Goal: Task Accomplishment & Management: Complete application form

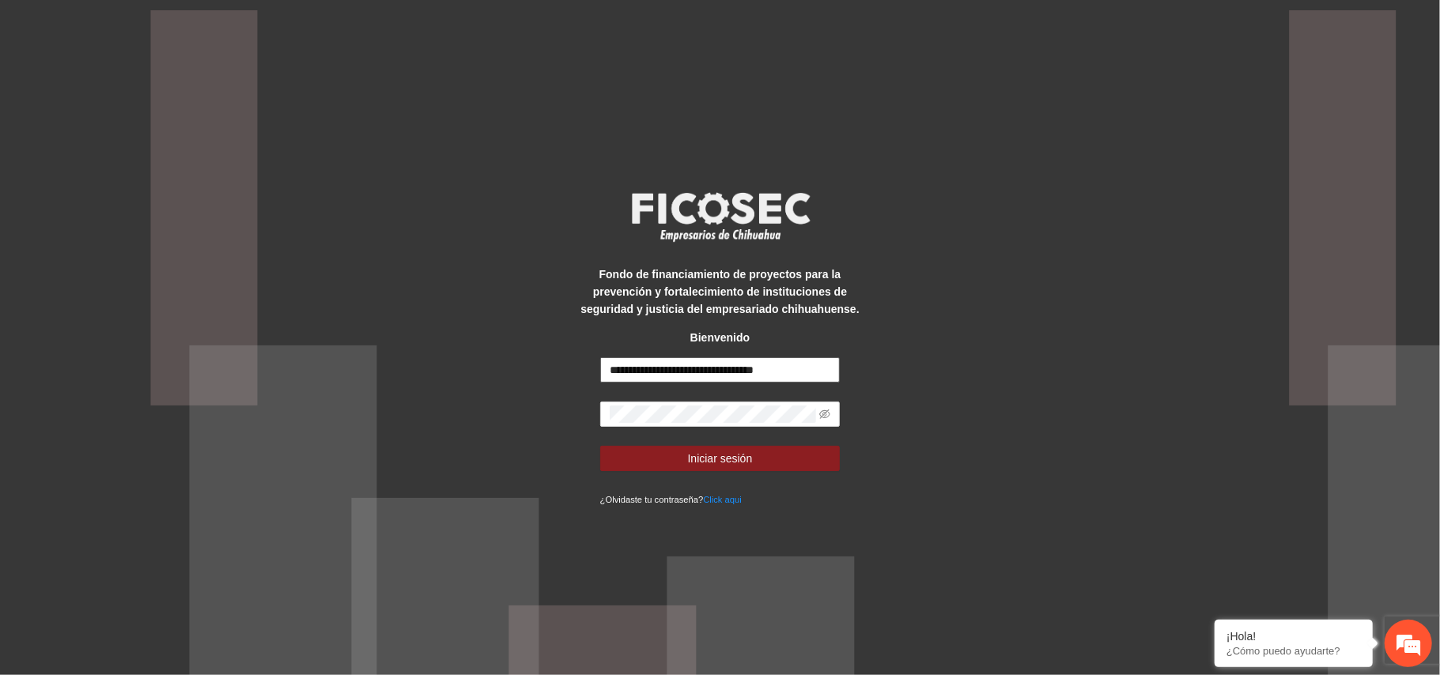
click at [671, 371] on input "**********" at bounding box center [720, 369] width 240 height 25
type input "**********"
click at [731, 460] on span "Iniciar sesión" at bounding box center [720, 458] width 65 height 17
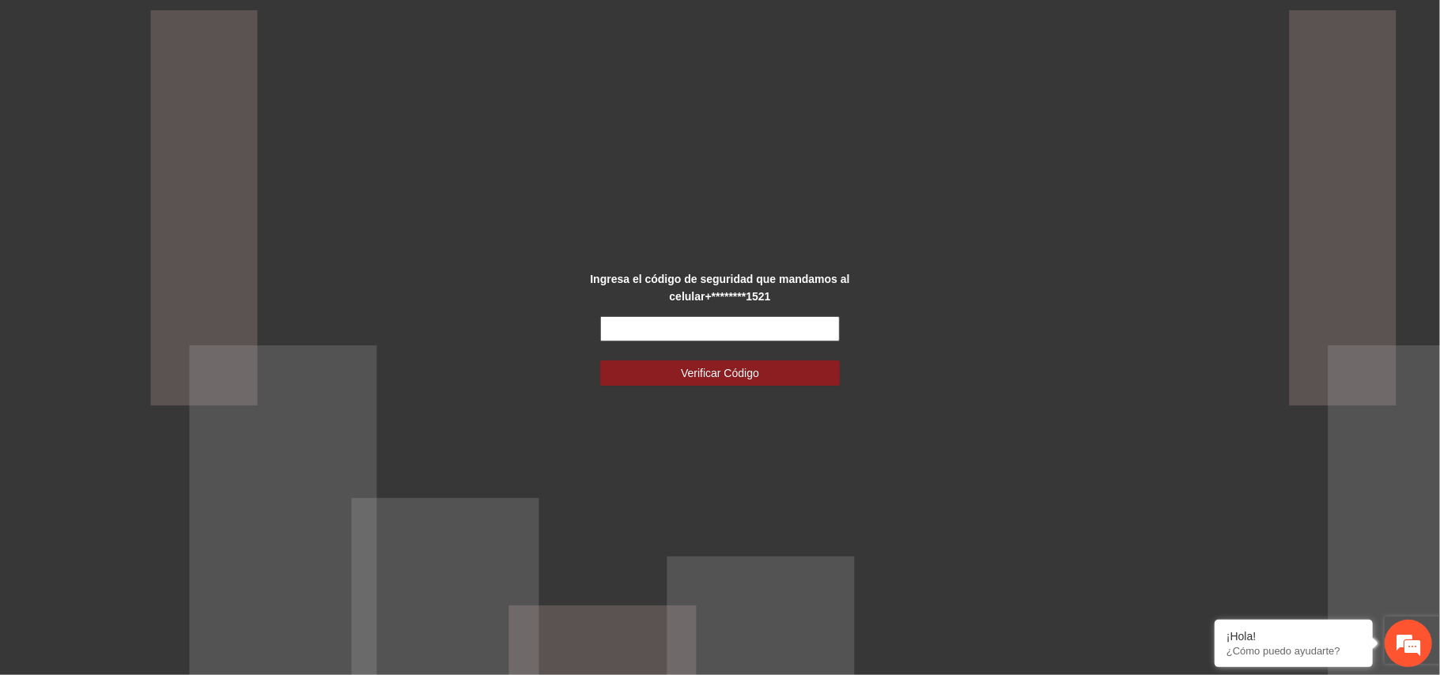
click at [734, 339] on input "text" at bounding box center [720, 328] width 240 height 25
type input "******"
click at [600, 361] on button "Verificar Código" at bounding box center [720, 373] width 240 height 25
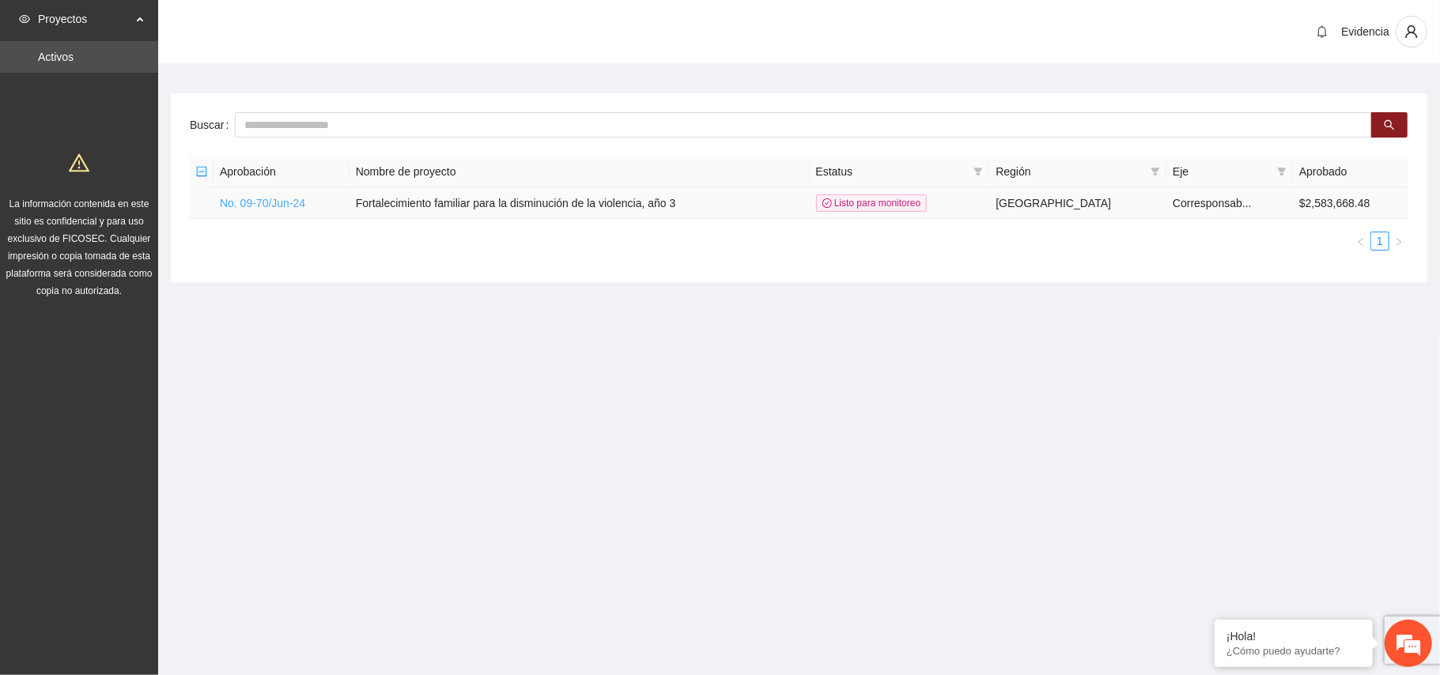
click at [286, 200] on link "No. 09-70/Jun-24" at bounding box center [262, 203] width 85 height 13
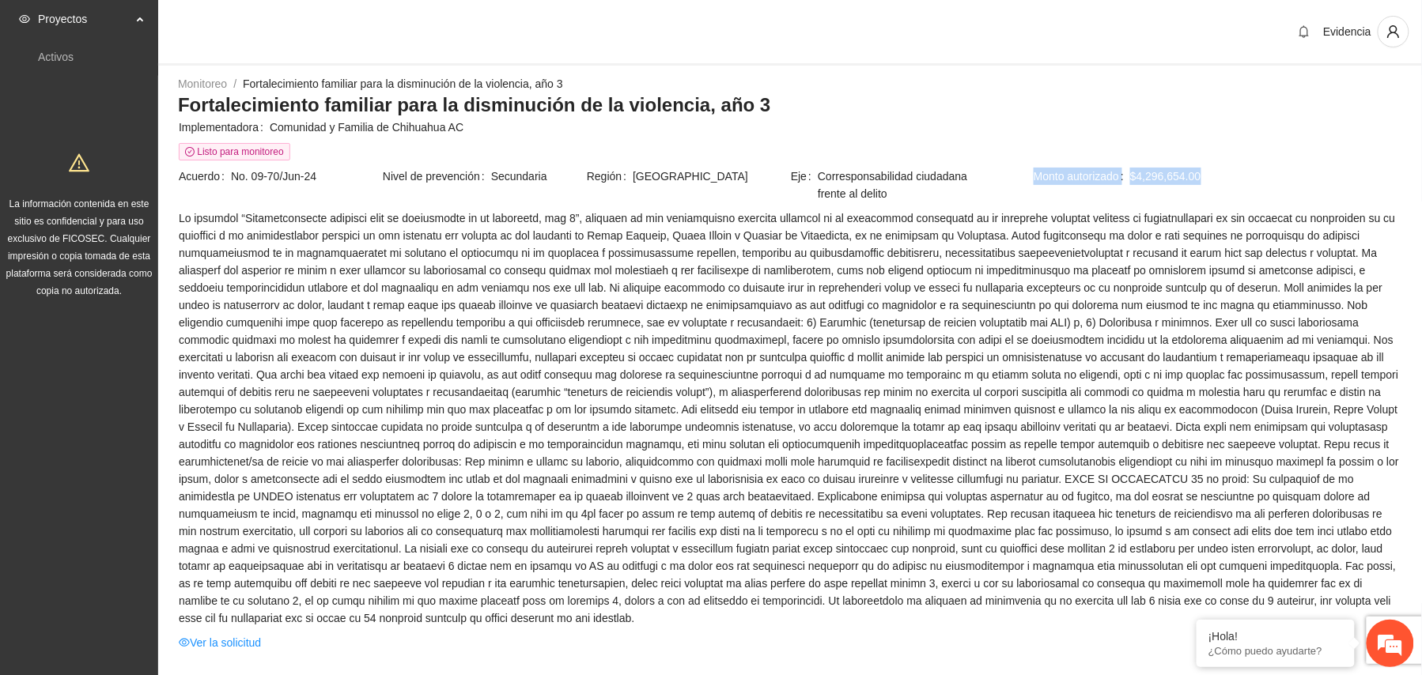
drag, startPoint x: 1224, startPoint y: 179, endPoint x: 1000, endPoint y: 181, distance: 224.6
click at [1000, 181] on td "Monto autorizado $4,296,654.00" at bounding box center [1198, 188] width 408 height 42
click at [1259, 98] on h3 "Fortalecimiento familiar para la disminución de la violencia, año 3" at bounding box center [790, 105] width 1224 height 25
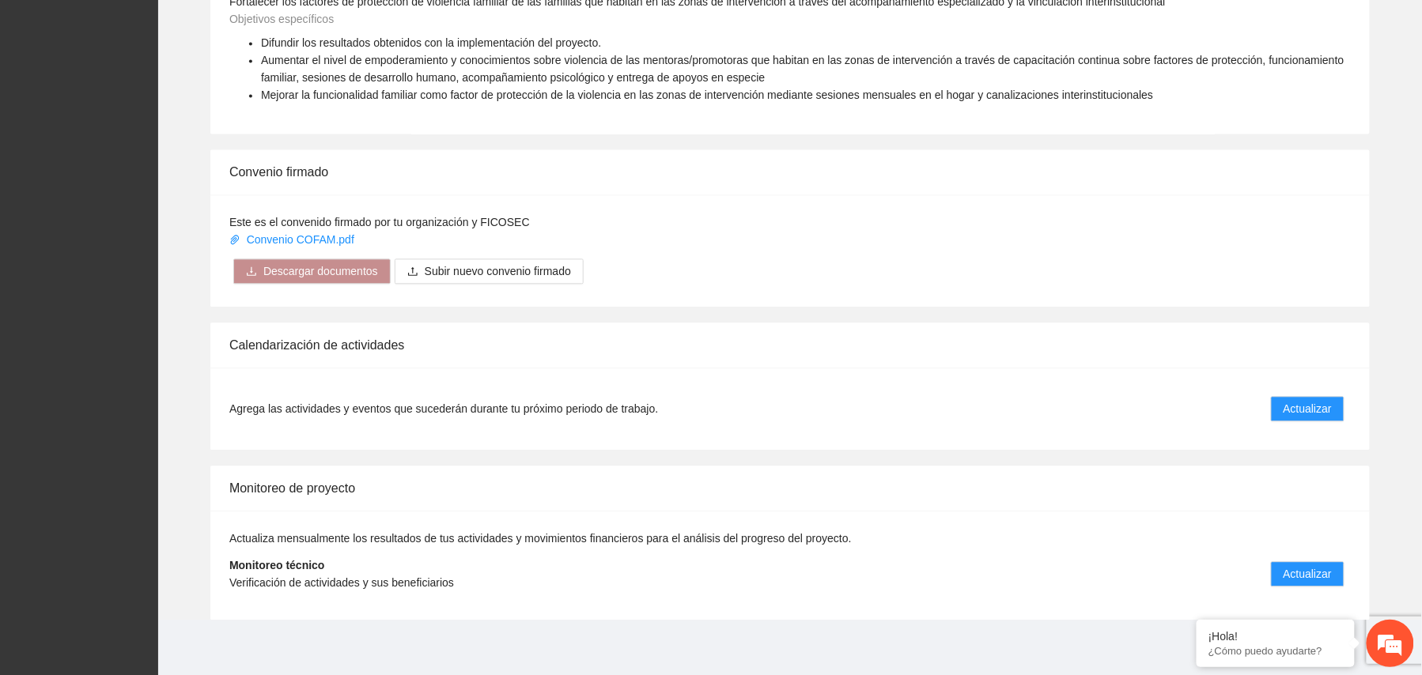
scroll to position [1144, 0]
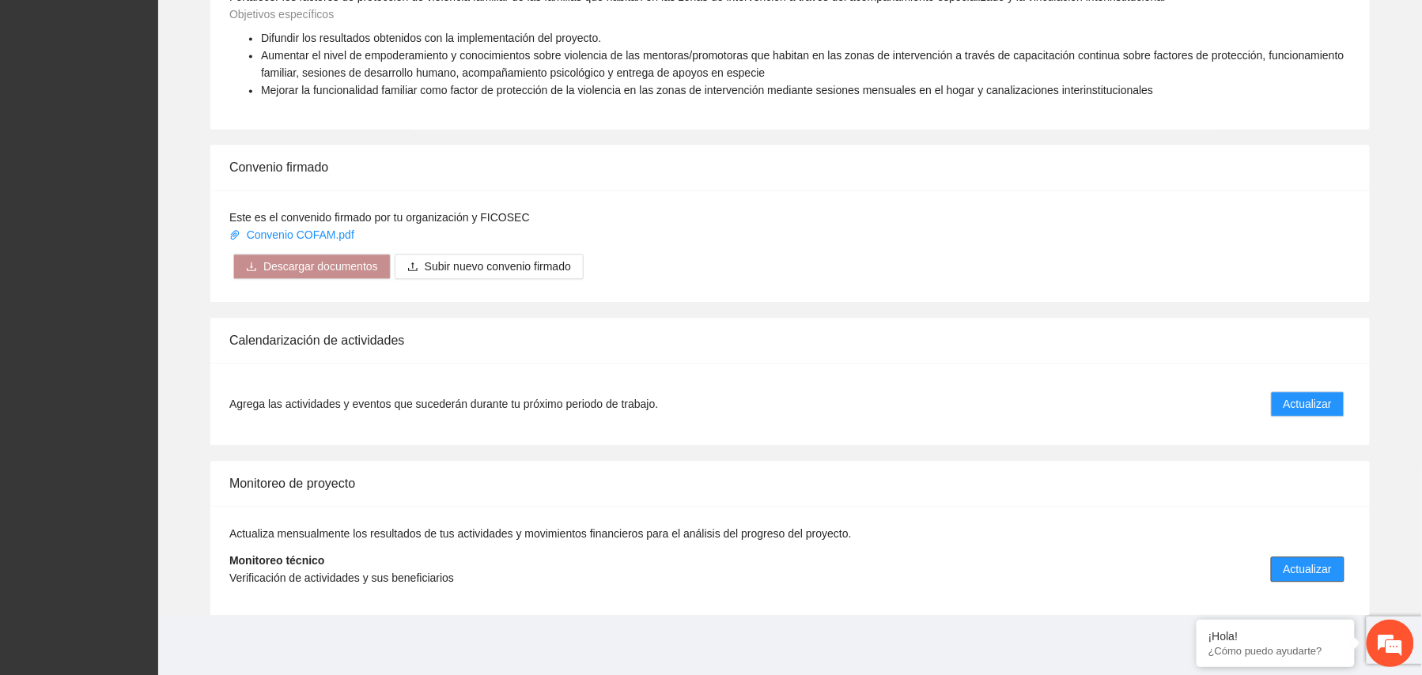
click at [1303, 557] on button "Actualizar" at bounding box center [1308, 569] width 74 height 25
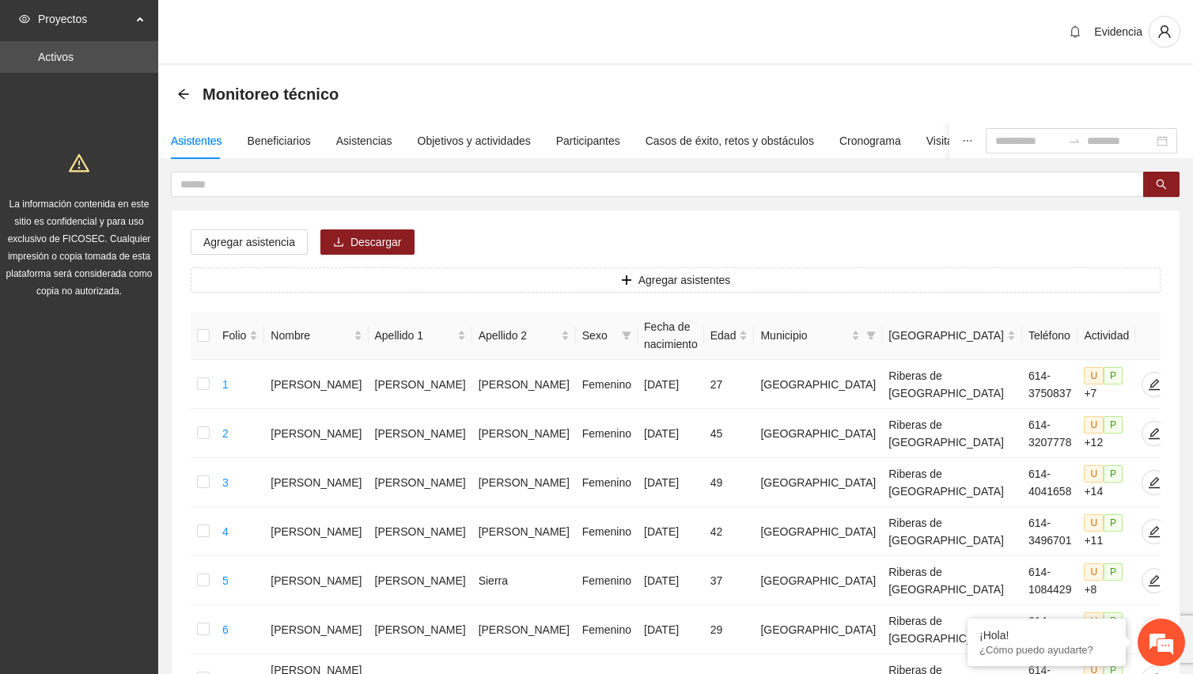
click at [1041, 92] on div "Monitoreo técnico" at bounding box center [675, 94] width 997 height 32
click at [495, 139] on div "Objetivos y actividades" at bounding box center [474, 140] width 113 height 17
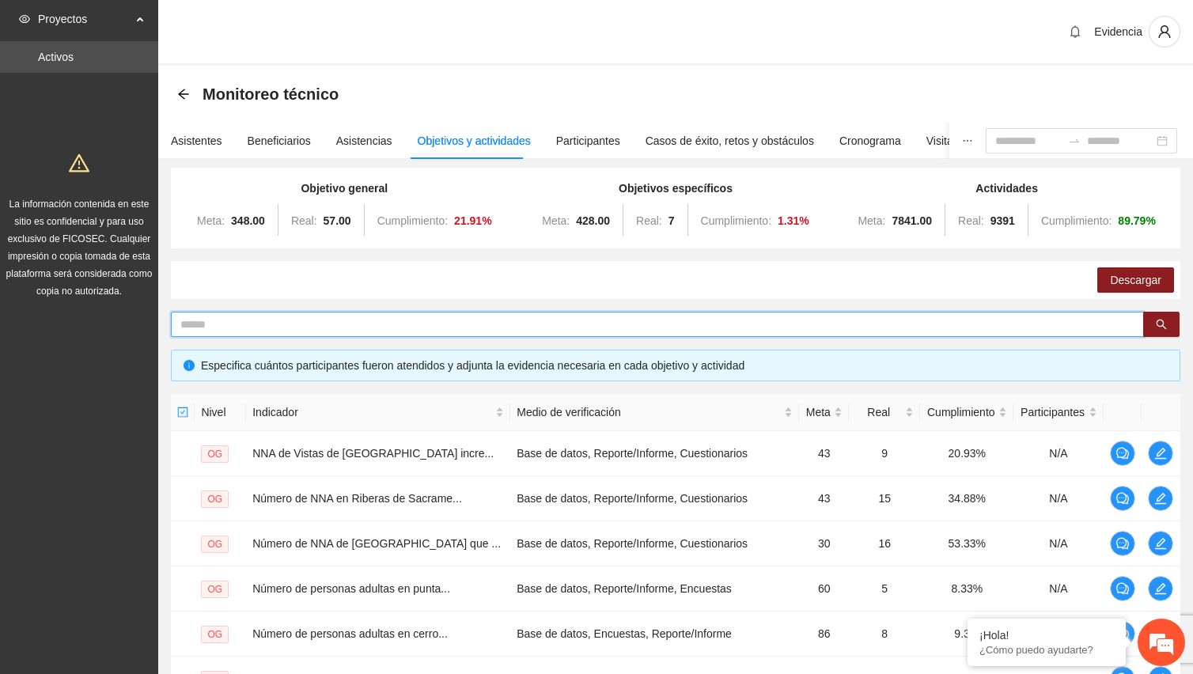
click at [391, 326] on input "text" at bounding box center [650, 324] width 941 height 17
type input "*****"
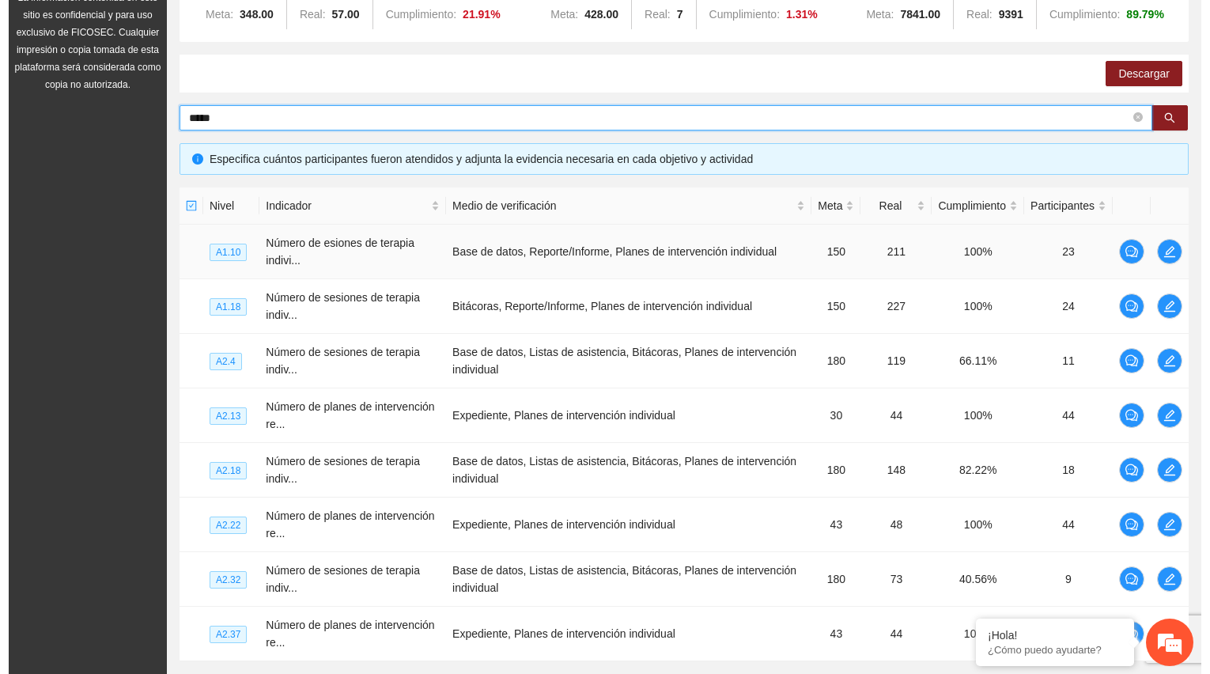
scroll to position [316, 0]
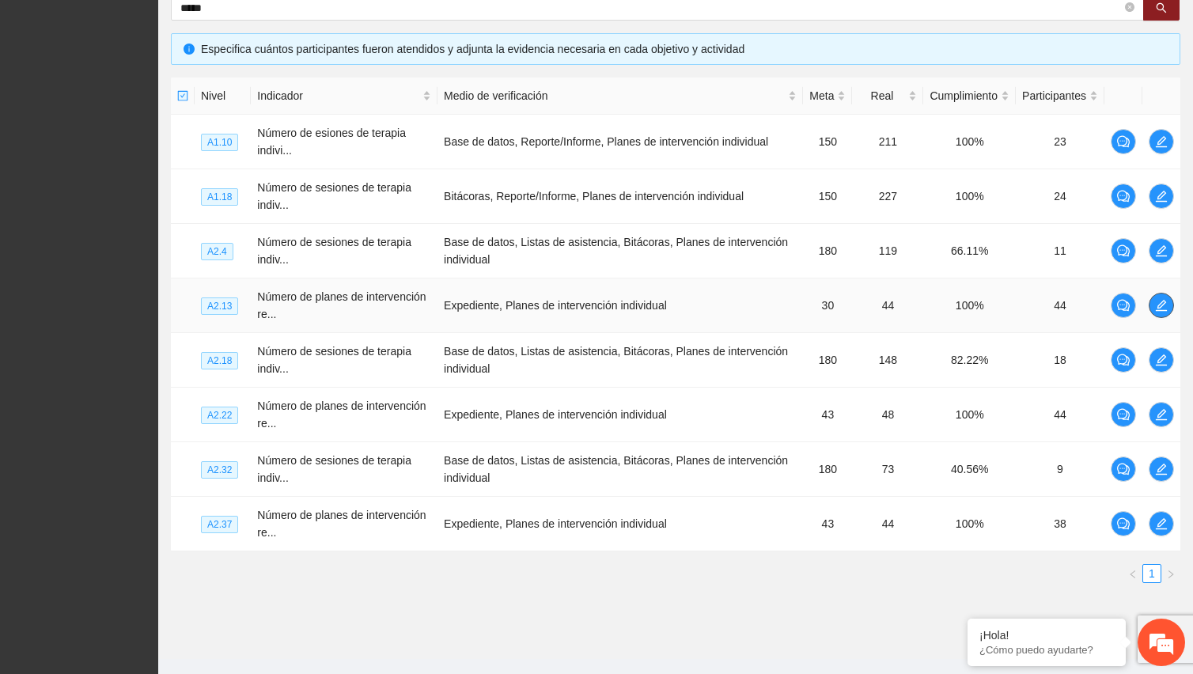
click at [1161, 308] on icon "edit" at bounding box center [1161, 305] width 11 height 11
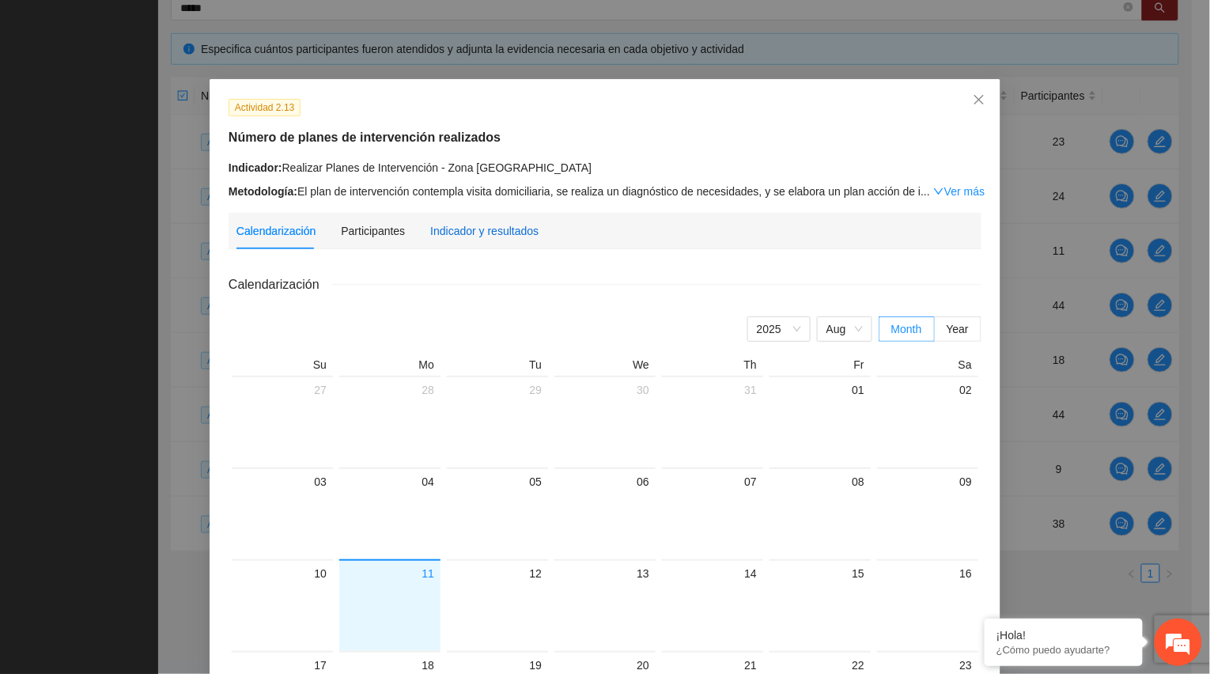
click at [484, 226] on div "Indicador y resultados" at bounding box center [484, 230] width 108 height 17
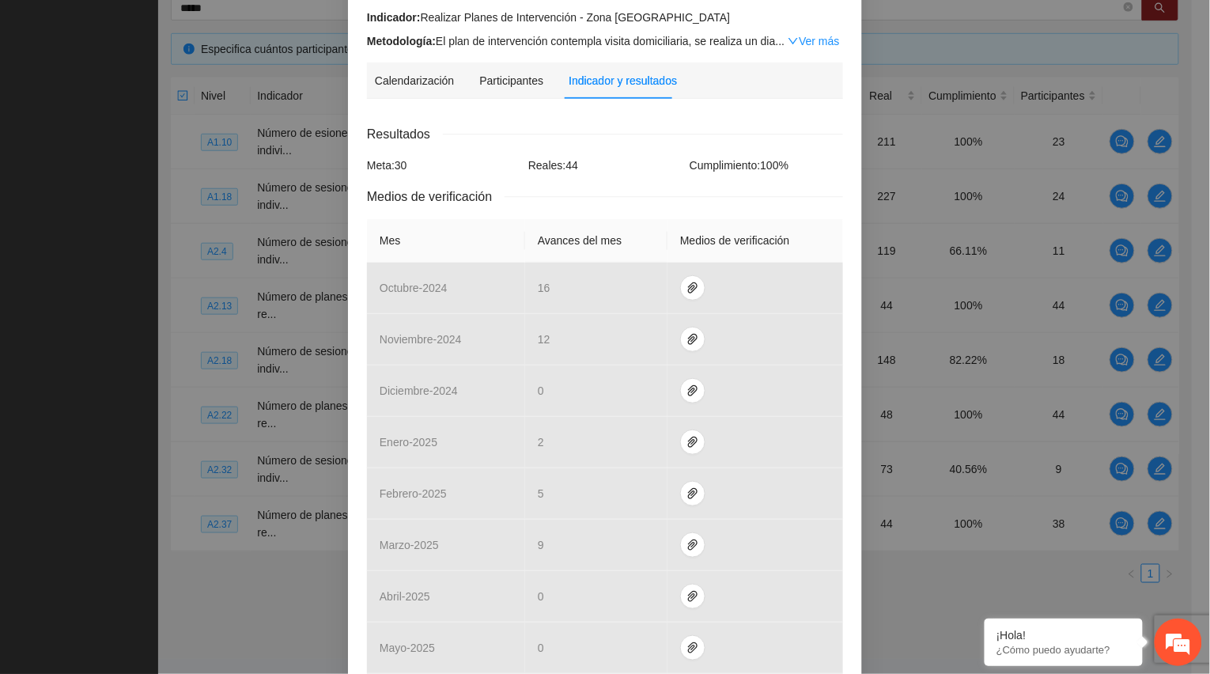
scroll to position [411, 0]
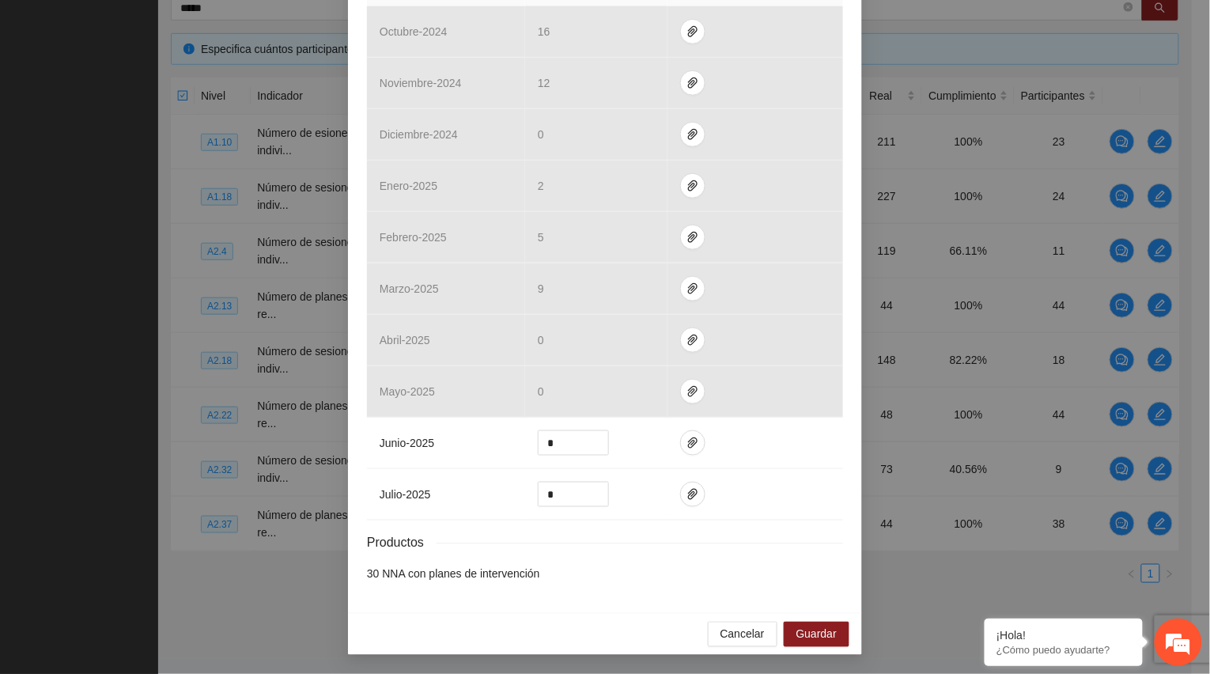
click at [501, 613] on div "Cancelar Guardar" at bounding box center [605, 634] width 514 height 42
click at [688, 489] on icon "paper-clip" at bounding box center [692, 494] width 9 height 11
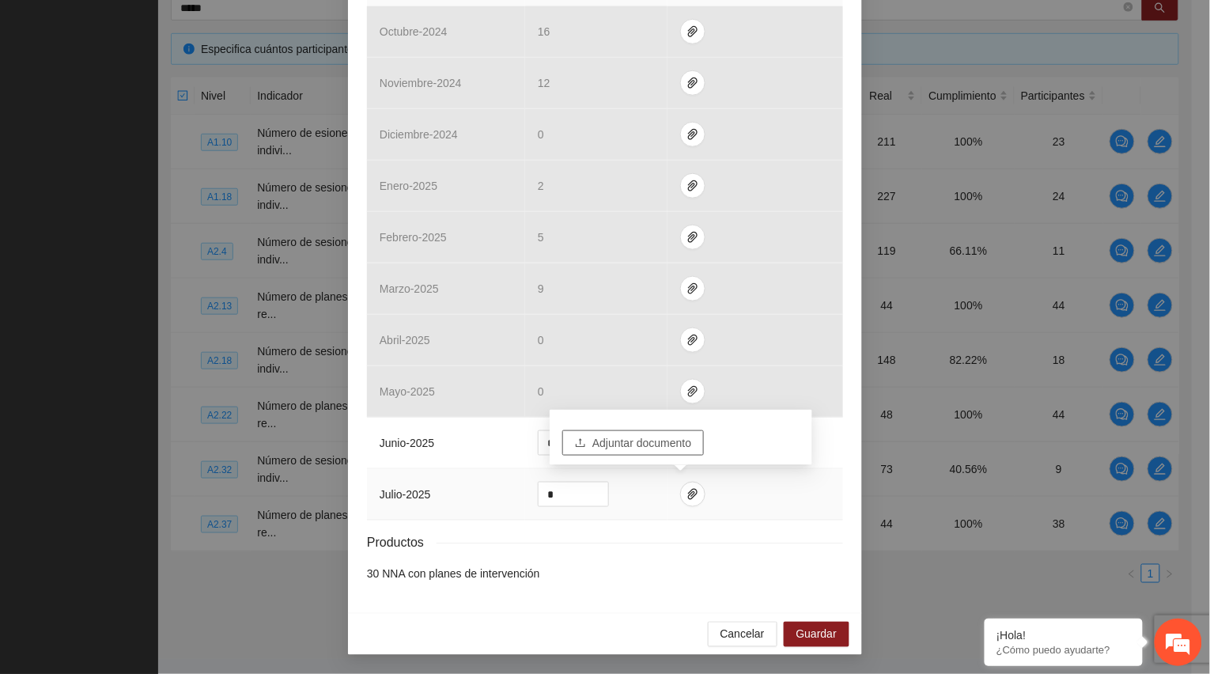
click at [637, 440] on span "Adjuntar documento" at bounding box center [641, 442] width 99 height 17
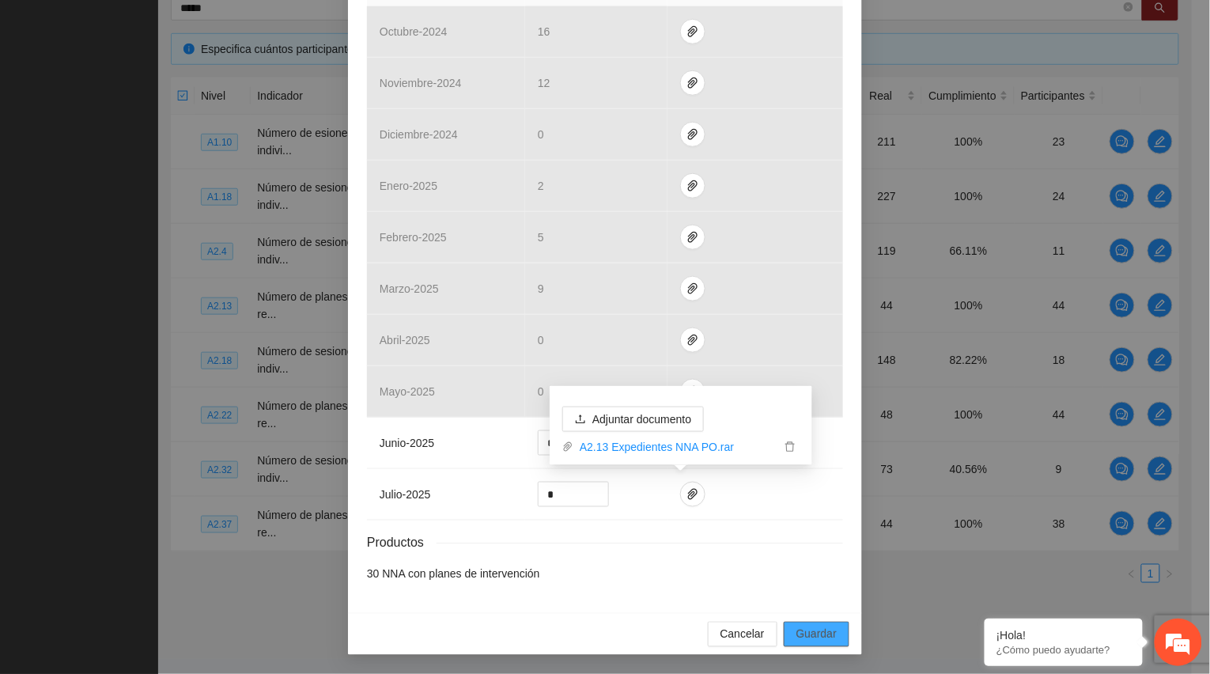
click at [816, 626] on span "Guardar" at bounding box center [816, 634] width 40 height 17
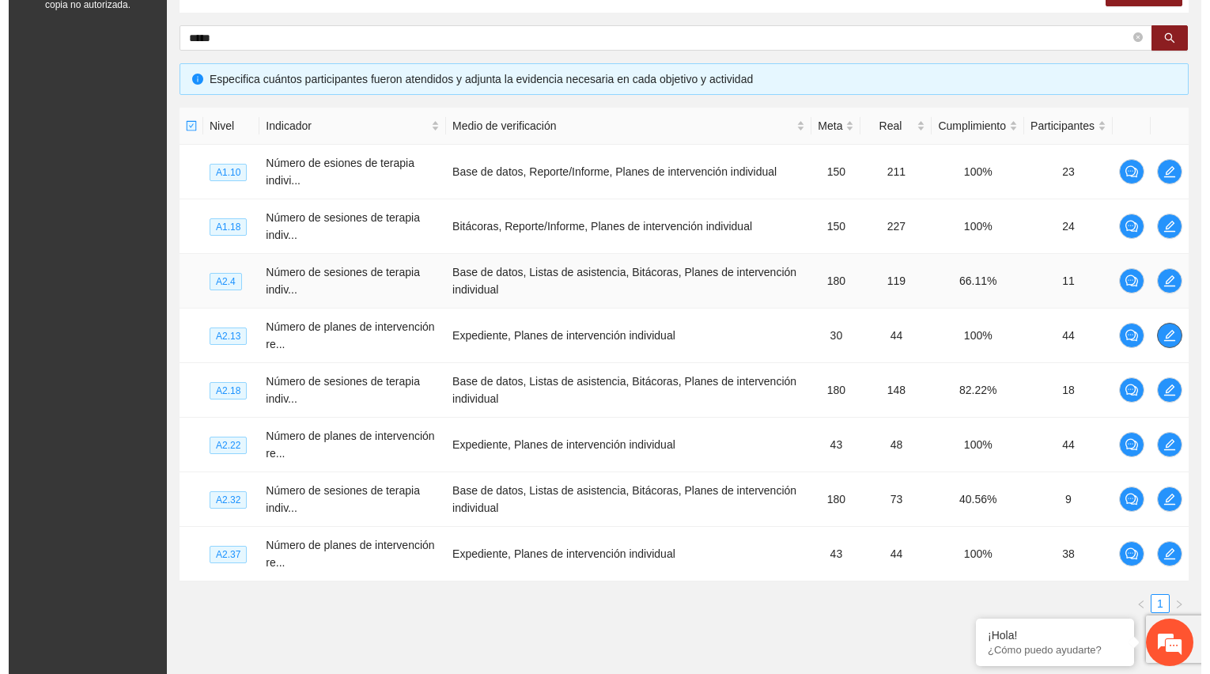
scroll to position [316, 0]
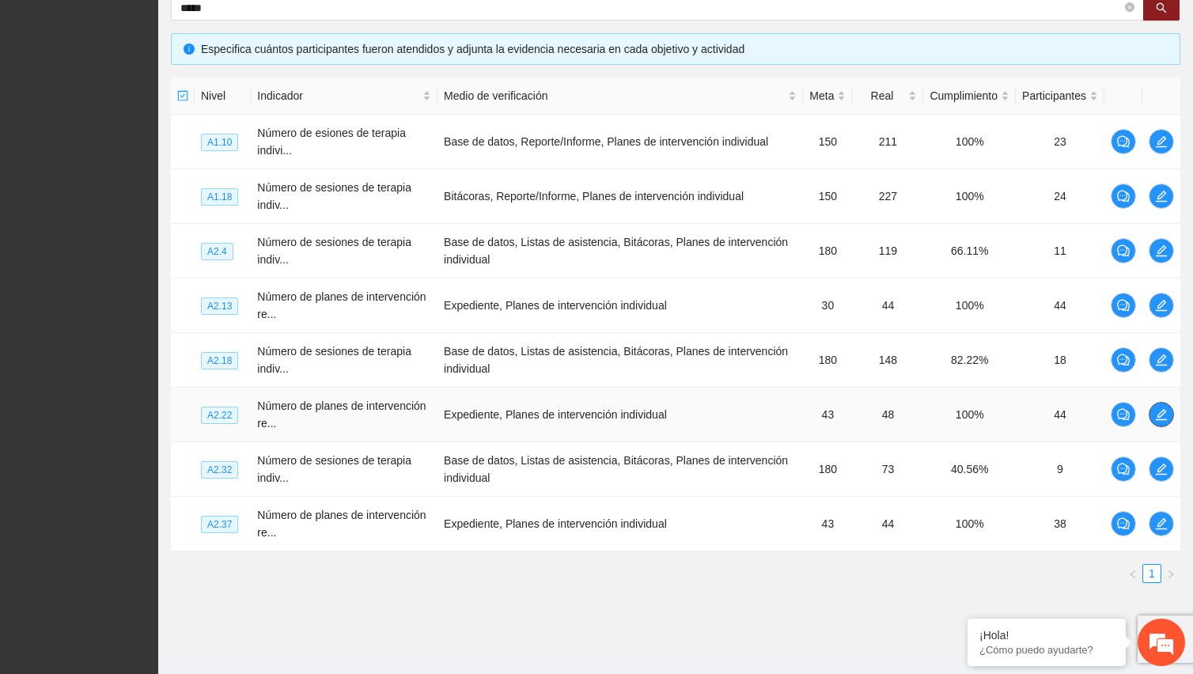
click at [1161, 412] on icon "edit" at bounding box center [1161, 414] width 13 height 13
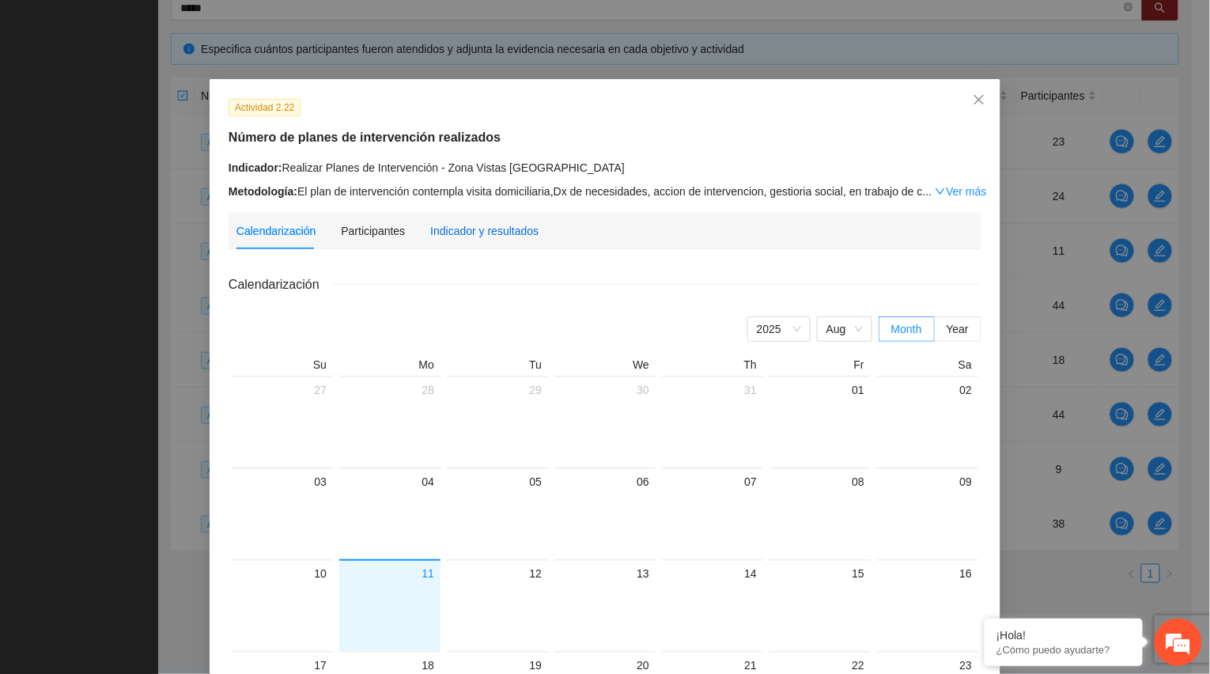
click at [486, 235] on div "Indicador y resultados" at bounding box center [484, 230] width 108 height 17
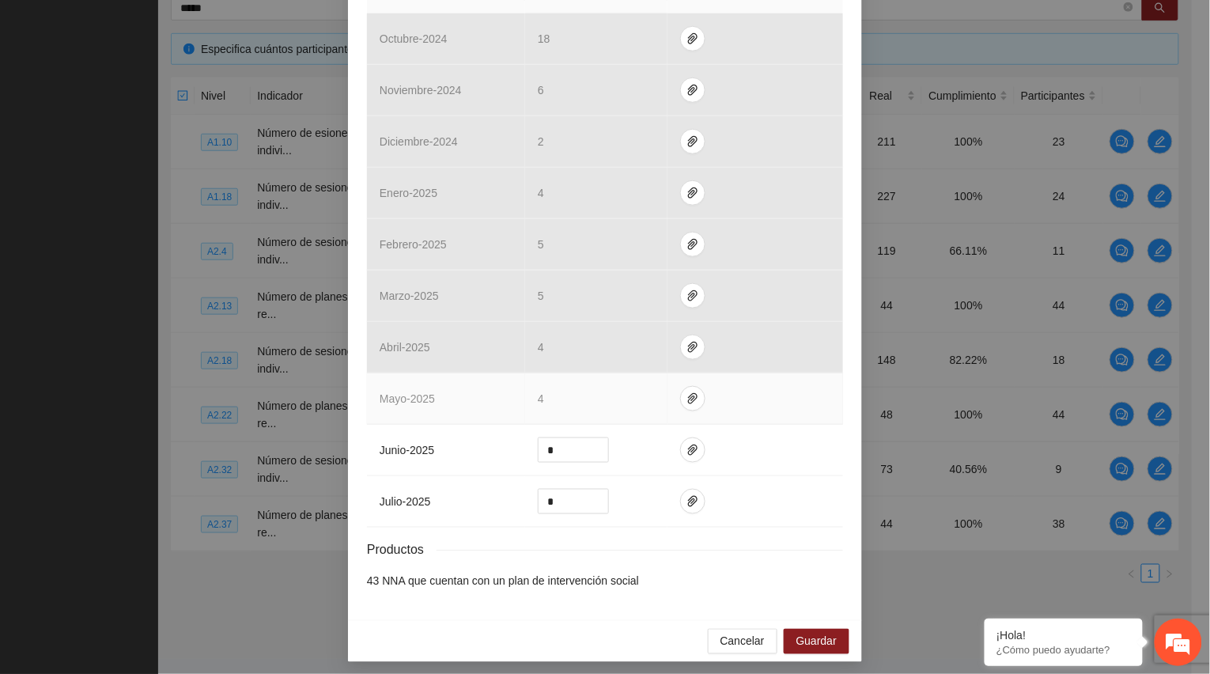
scroll to position [411, 0]
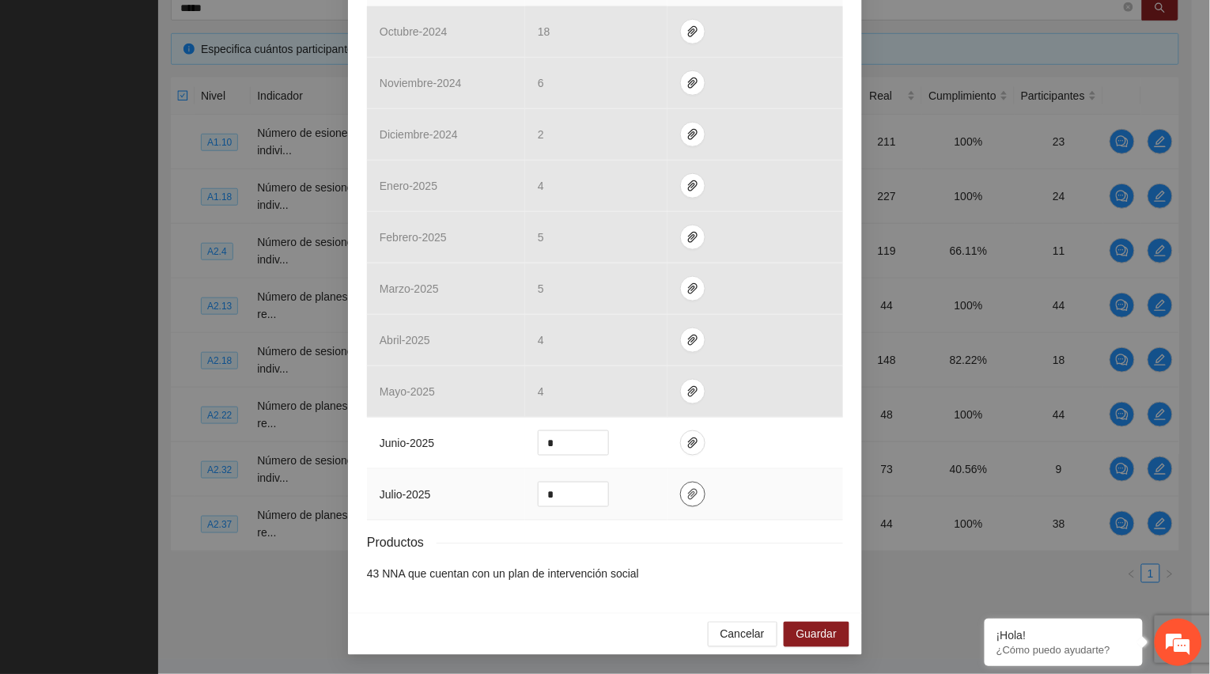
click at [681, 500] on button "button" at bounding box center [692, 494] width 25 height 25
click at [606, 444] on span "Adjuntar documento" at bounding box center [641, 442] width 99 height 17
click at [808, 636] on span "Guardar" at bounding box center [816, 634] width 40 height 17
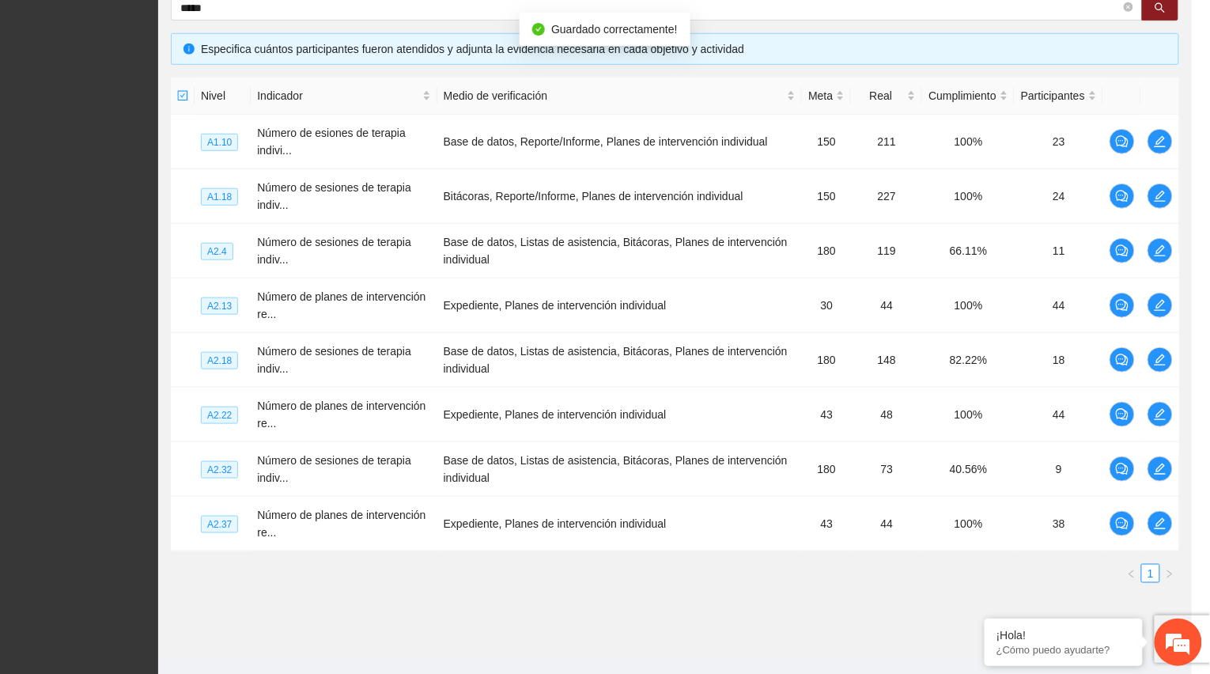
scroll to position [332, 0]
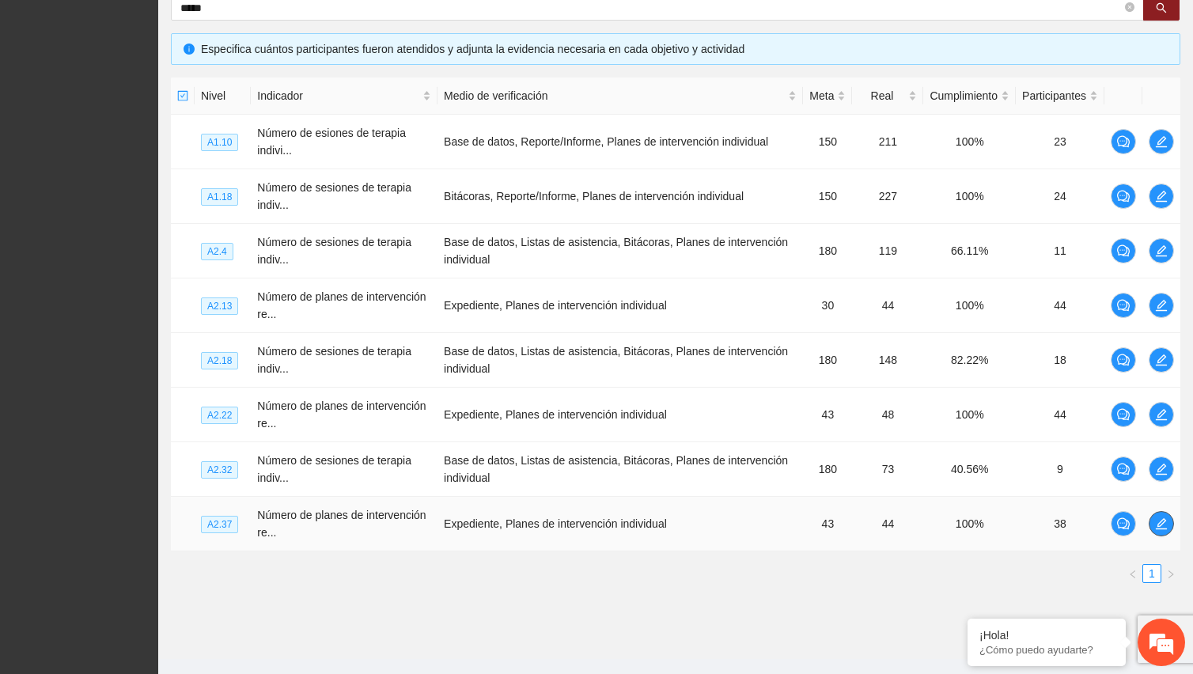
click at [1165, 522] on icon "edit" at bounding box center [1161, 523] width 13 height 13
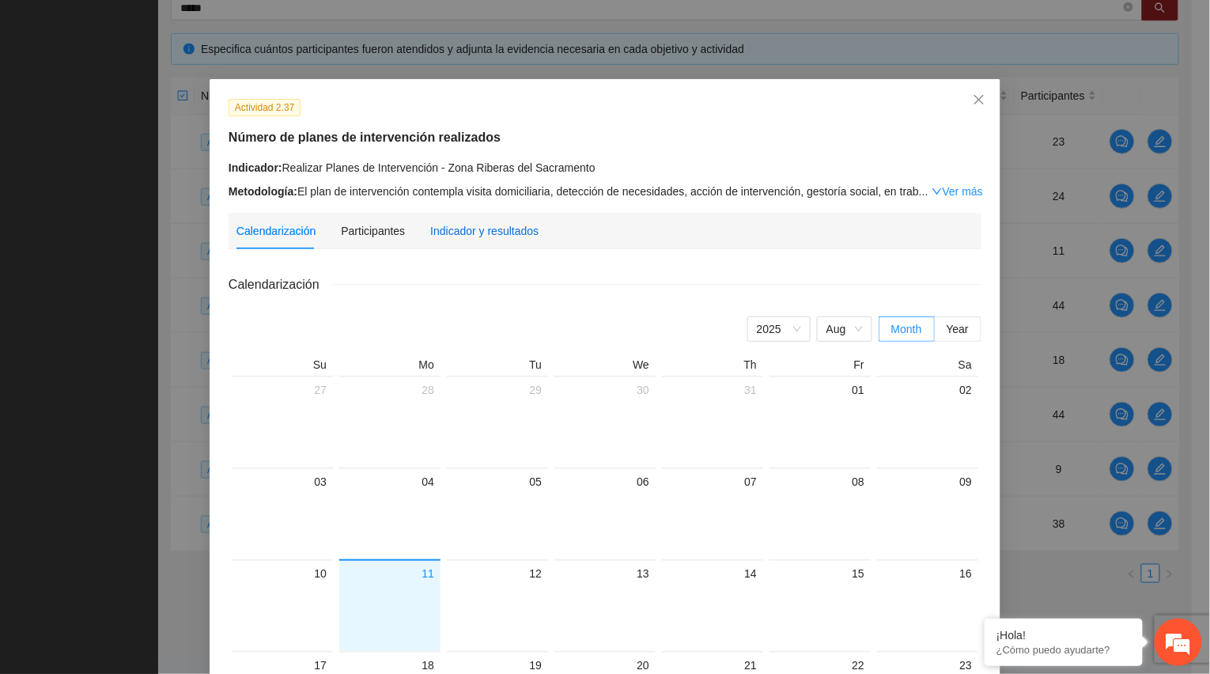
click at [489, 223] on div "Indicador y resultados" at bounding box center [484, 230] width 108 height 17
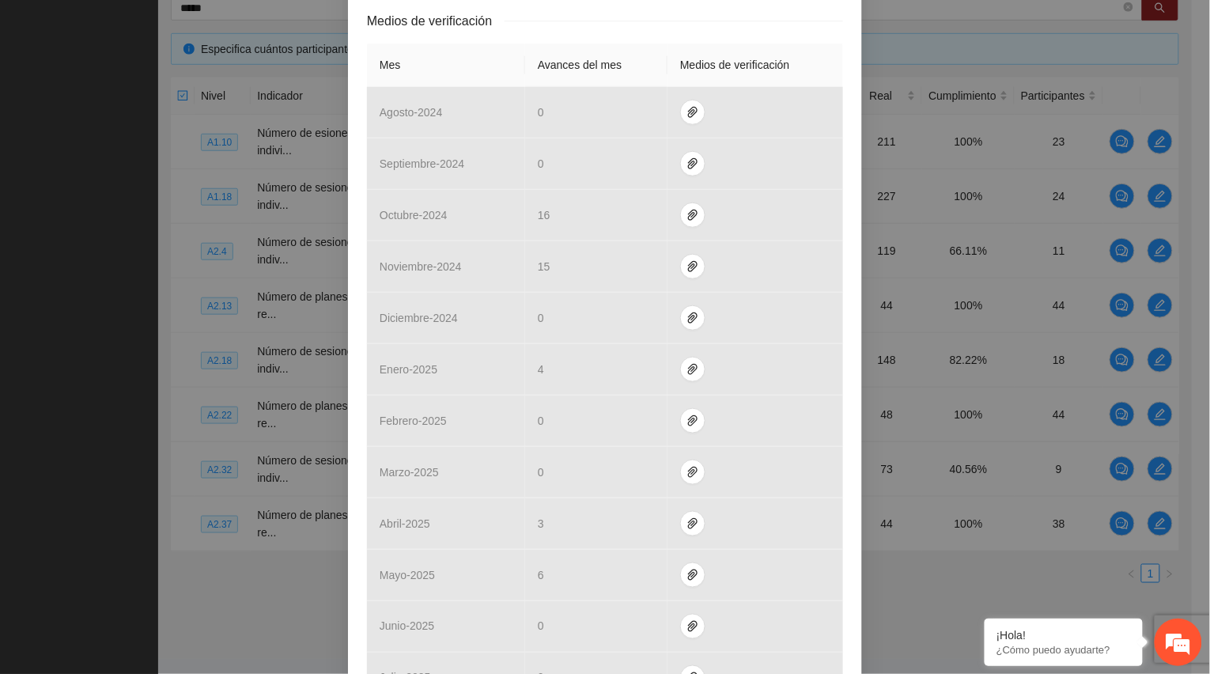
scroll to position [513, 0]
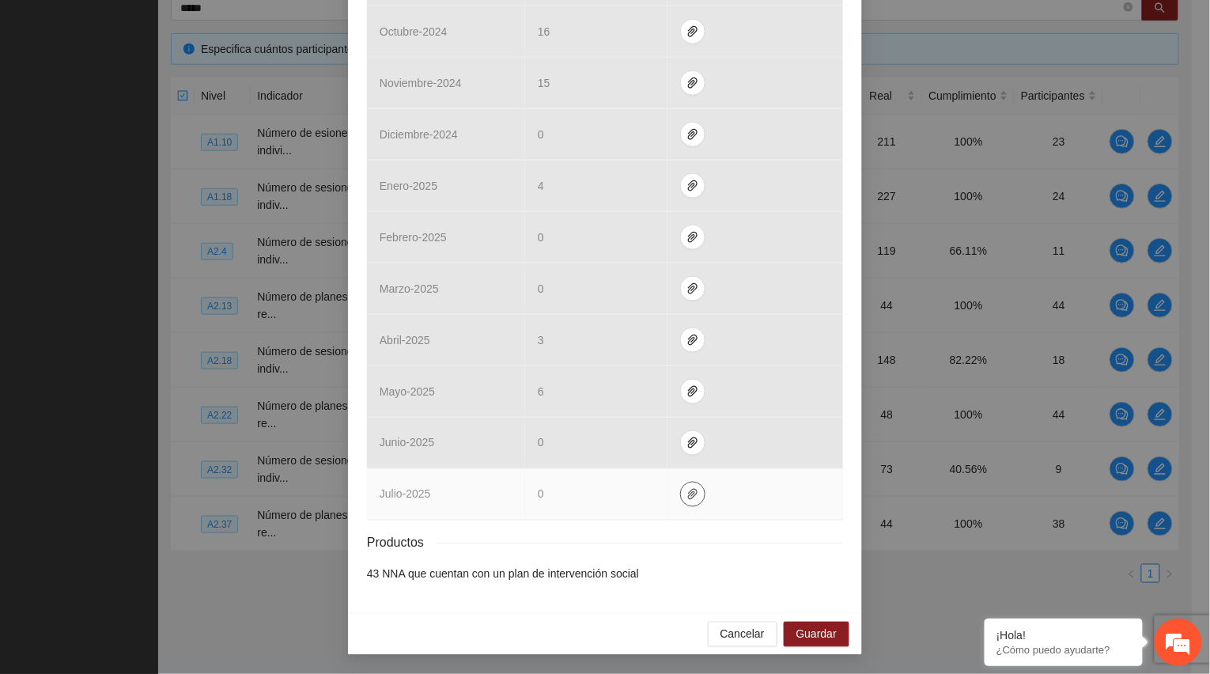
click at [688, 495] on icon "paper-clip" at bounding box center [692, 494] width 9 height 11
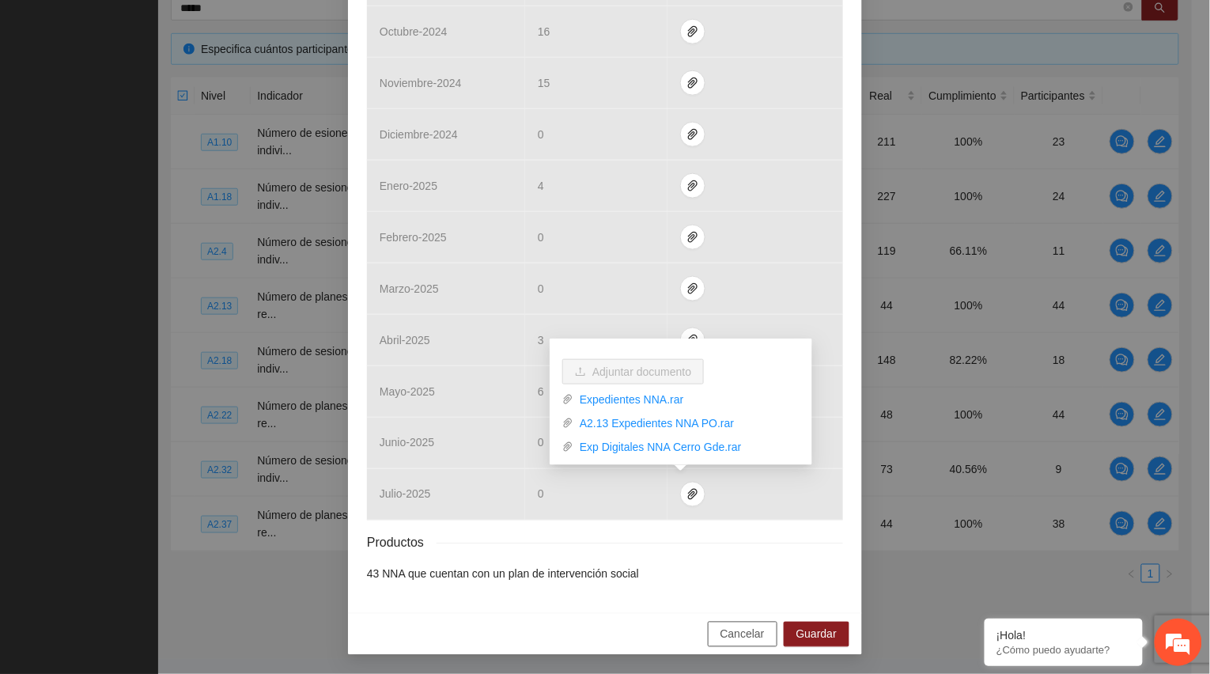
click at [734, 630] on span "Cancelar" at bounding box center [743, 634] width 44 height 17
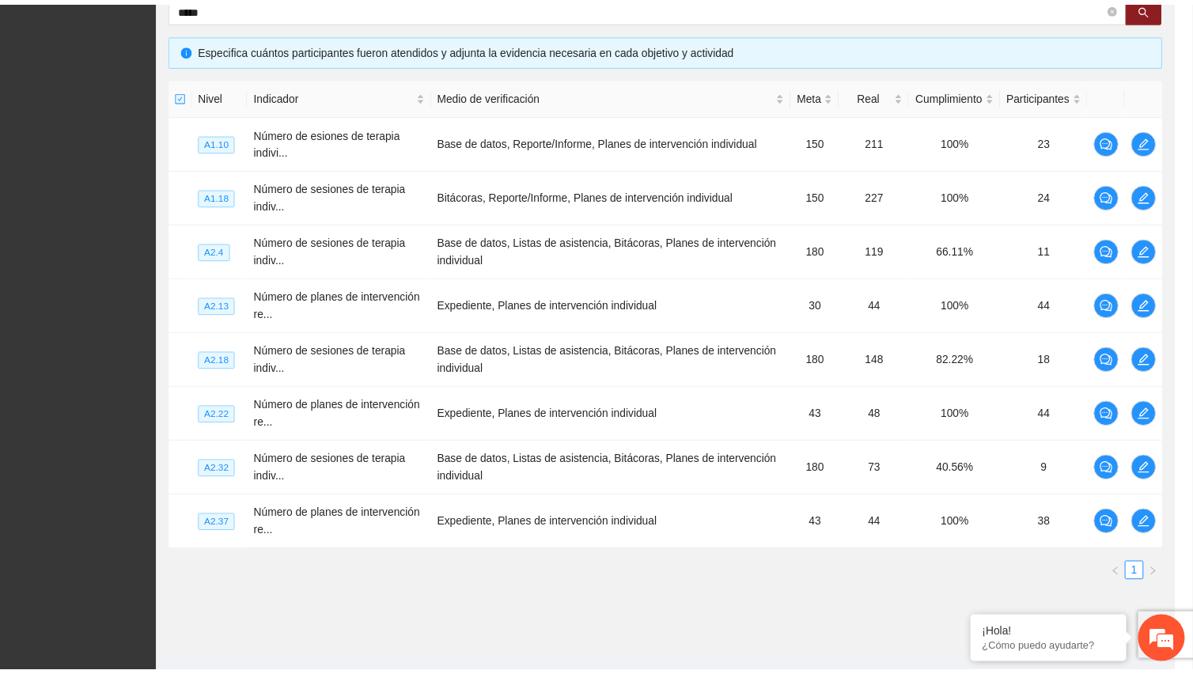
scroll to position [434, 0]
